Goal: Information Seeking & Learning: Find specific fact

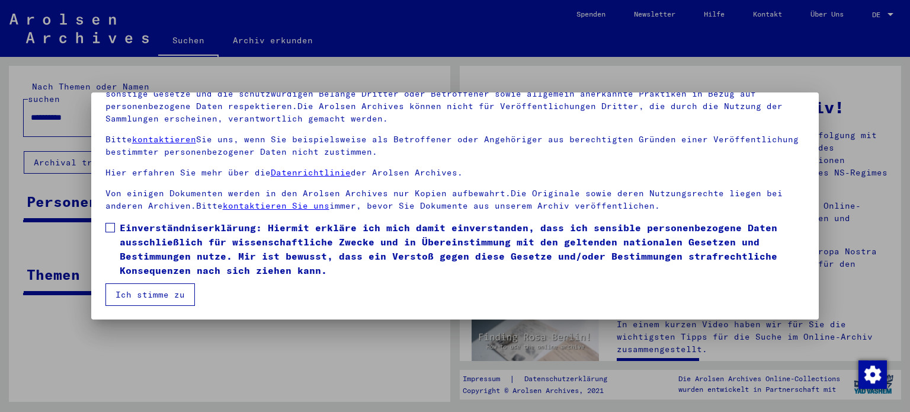
scroll to position [100, 0]
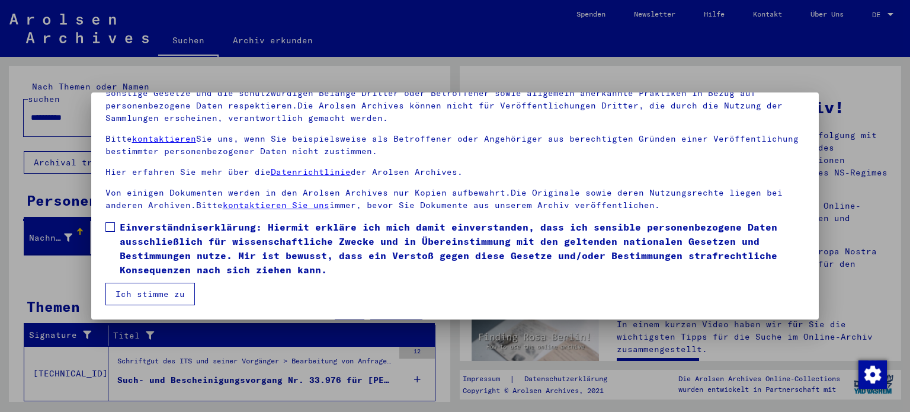
drag, startPoint x: 110, startPoint y: 229, endPoint x: 114, endPoint y: 234, distance: 6.3
click at [110, 229] on span at bounding box center [110, 226] width 9 height 9
click at [132, 302] on button "Ich stimme zu" at bounding box center [151, 294] width 90 height 23
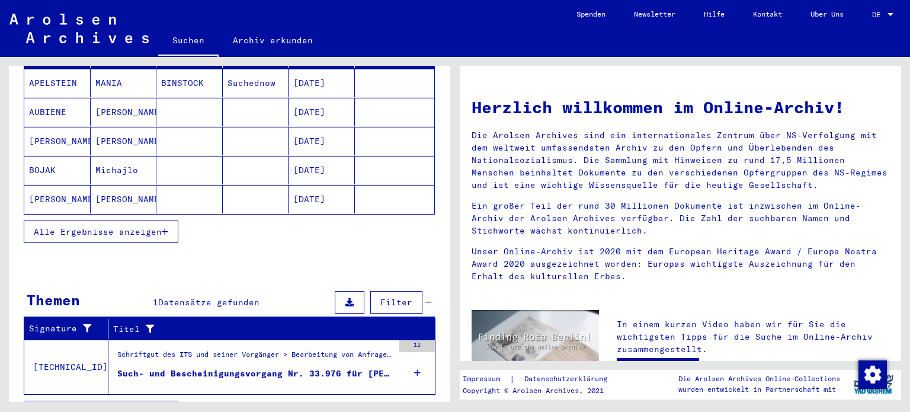
scroll to position [195, 0]
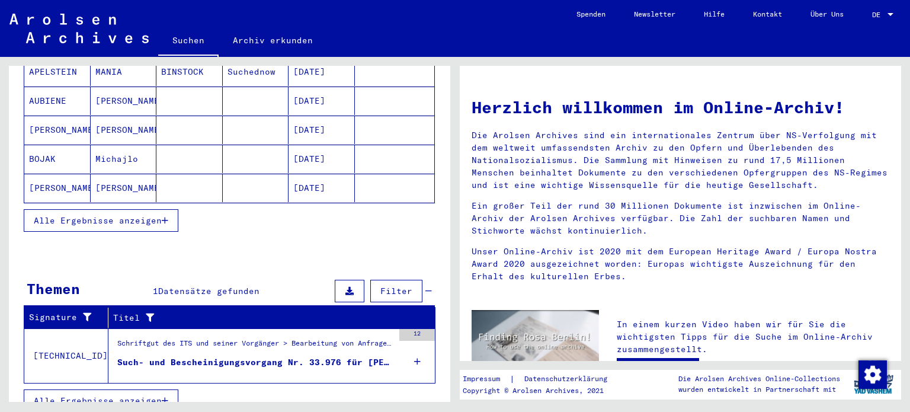
click at [190, 338] on div "Schriftgut des ITS und seiner Vorgänger > Bearbeitung von Anfragen > Fallbezoge…" at bounding box center [255, 346] width 276 height 17
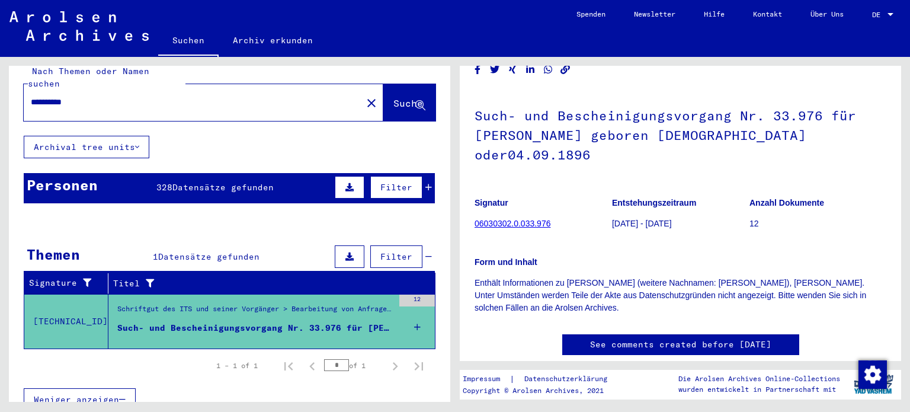
scroll to position [119, 0]
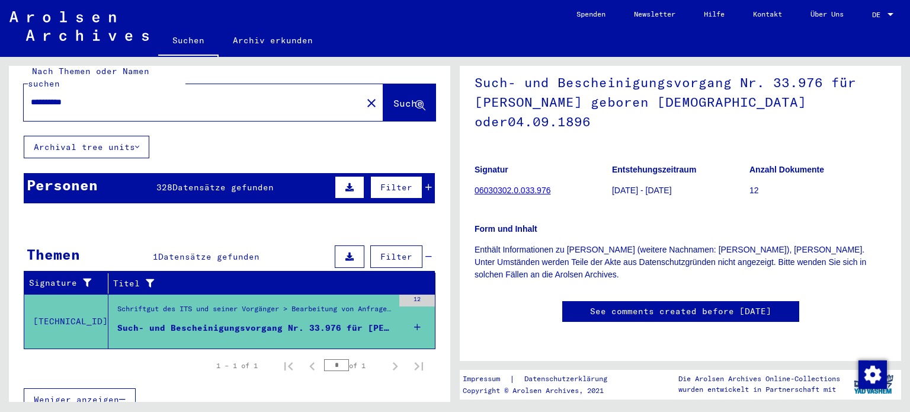
click at [524, 186] on link "06030302.0.033.976" at bounding box center [513, 190] width 76 height 9
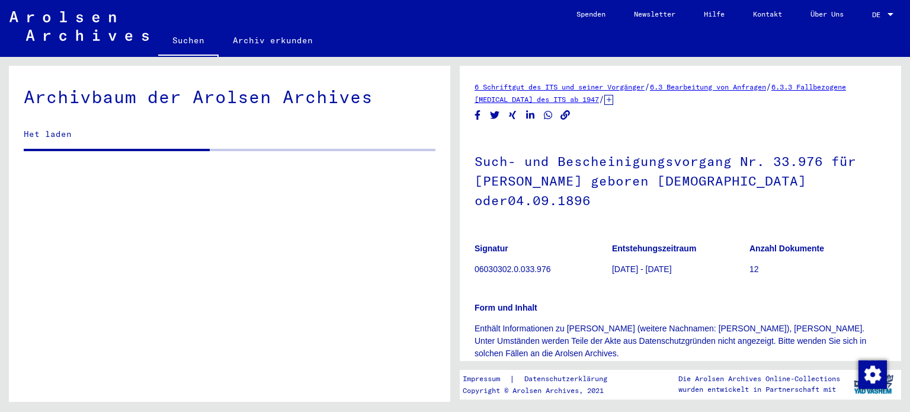
click at [890, 15] on div at bounding box center [891, 14] width 6 height 3
click at [855, 14] on span "English" at bounding box center [870, 21] width 48 height 21
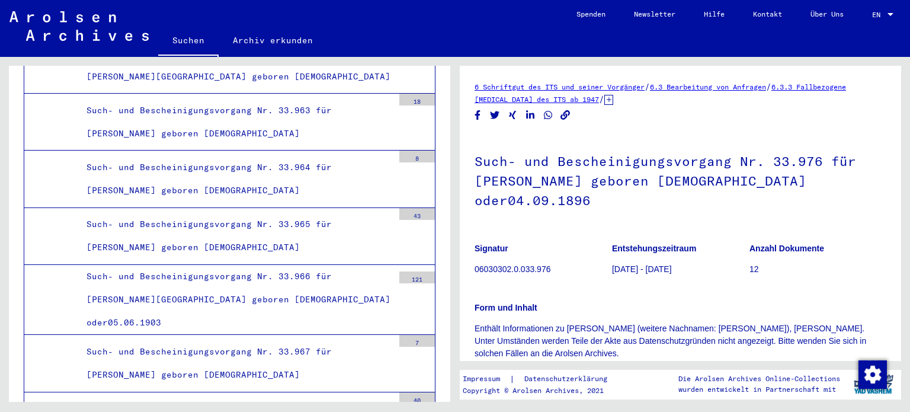
click at [898, 14] on link "EN EN" at bounding box center [884, 14] width 52 height 28
